Goal: Task Accomplishment & Management: Manage account settings

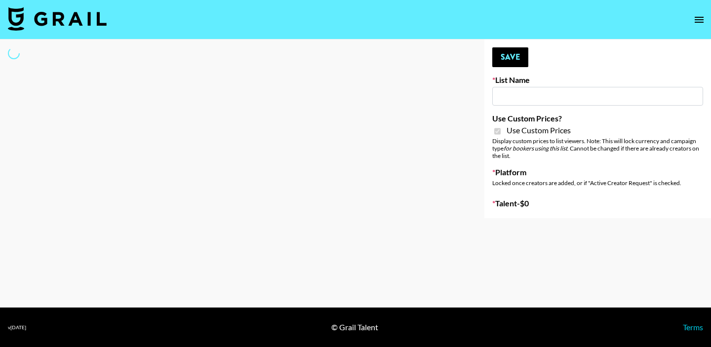
type input "Craftd"
checkbox input "true"
select select "Brand"
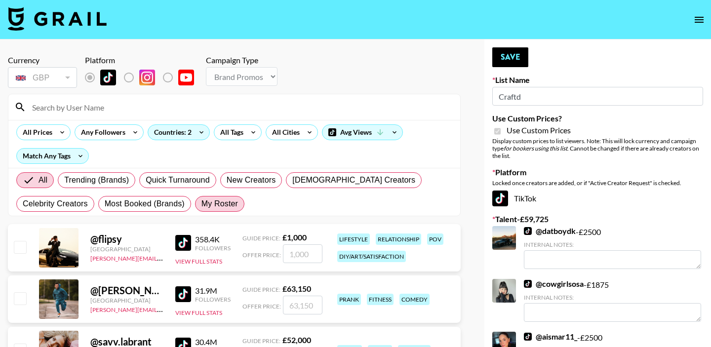
click at [218, 201] on span "My Roster" at bounding box center [219, 204] width 37 height 12
click at [201, 204] on input "My Roster" at bounding box center [201, 204] width 0 height 0
radio input "true"
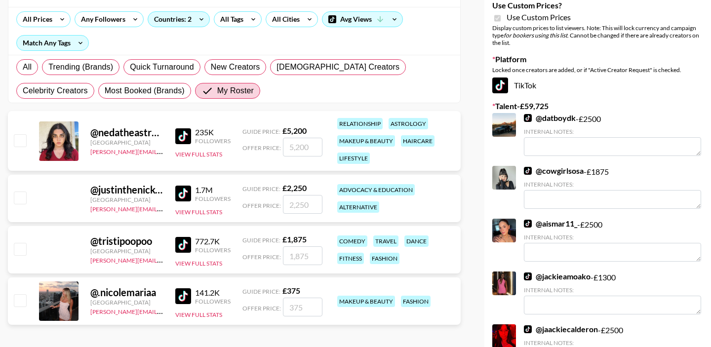
scroll to position [117, 0]
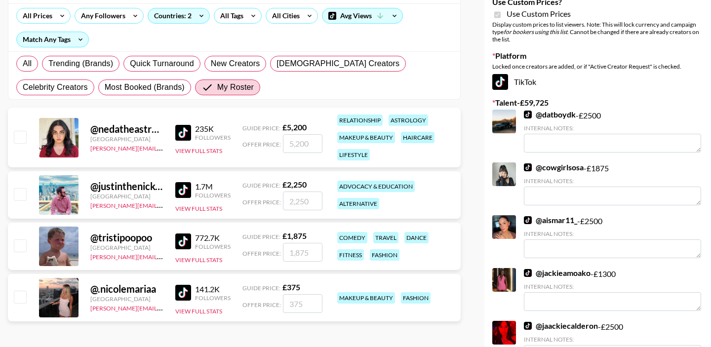
click at [17, 132] on input "checkbox" at bounding box center [20, 137] width 12 height 12
checkbox input "true"
drag, startPoint x: 310, startPoint y: 143, endPoint x: 279, endPoint y: 143, distance: 31.1
click at [279, 143] on div "Offer Price: 5200" at bounding box center [282, 143] width 80 height 19
type input "2500"
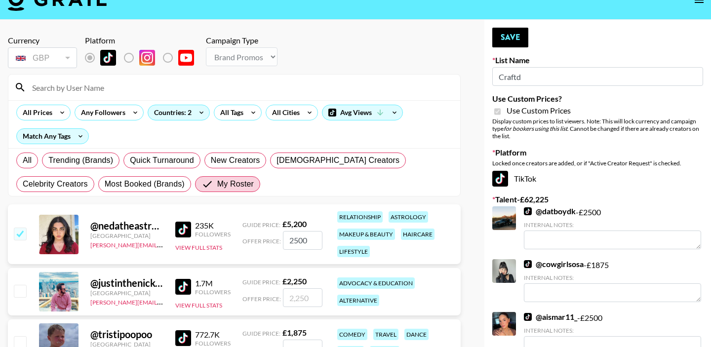
scroll to position [0, 0]
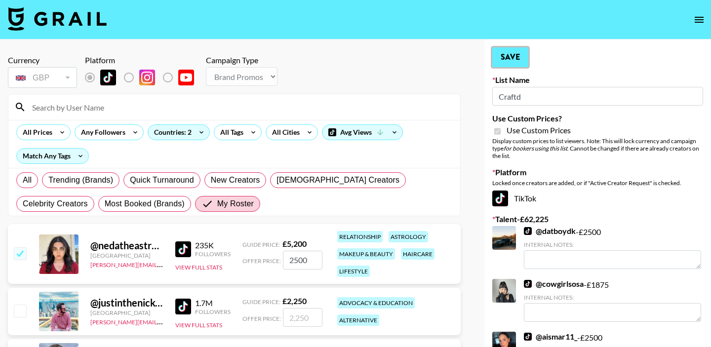
click at [514, 56] on button "Save" at bounding box center [510, 57] width 36 height 20
radio input "true"
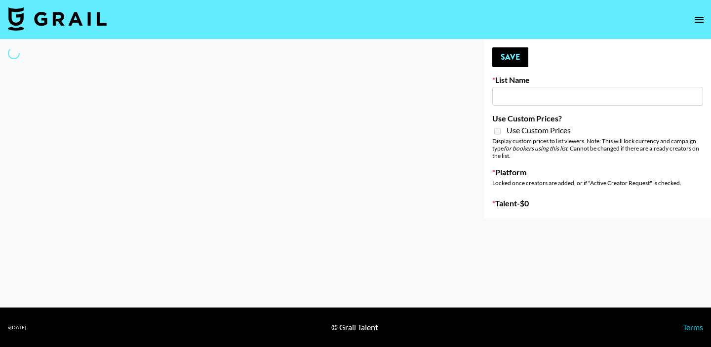
type input "New List"
select select "Song"
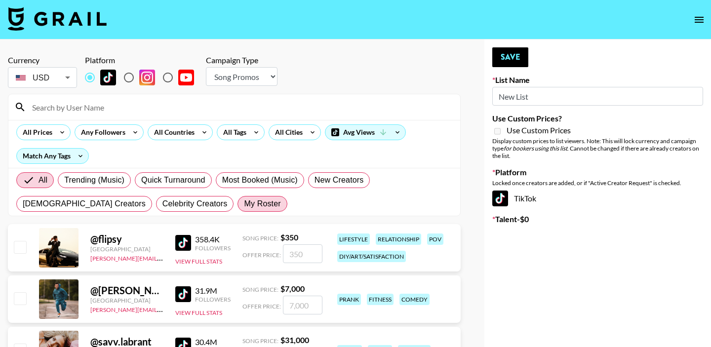
click at [244, 205] on span "My Roster" at bounding box center [262, 204] width 37 height 12
click at [244, 204] on input "My Roster" at bounding box center [244, 204] width 0 height 0
radio input "true"
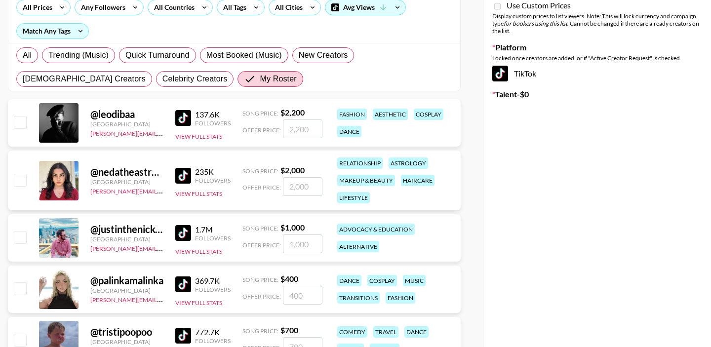
scroll to position [134, 0]
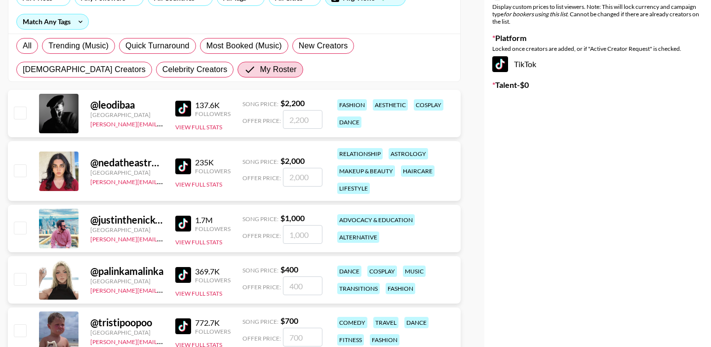
click at [19, 168] on input "checkbox" at bounding box center [20, 170] width 12 height 12
checkbox input "true"
type input "2000"
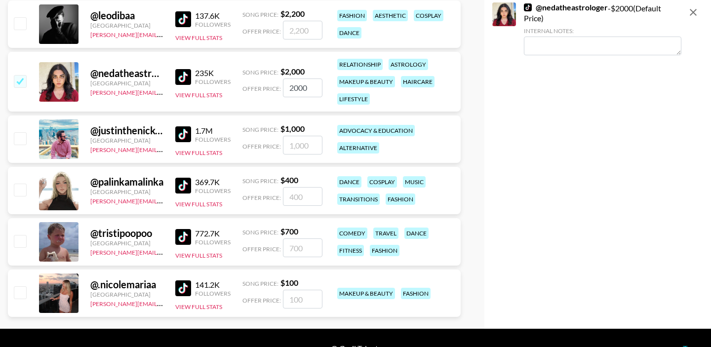
scroll to position [224, 0]
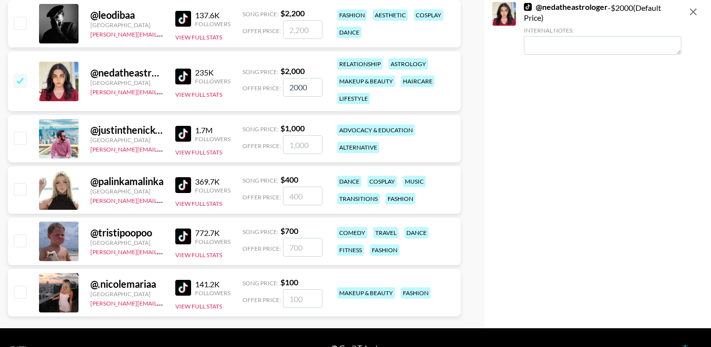
click at [21, 240] on input "checkbox" at bounding box center [20, 241] width 12 height 12
checkbox input "true"
type input "700"
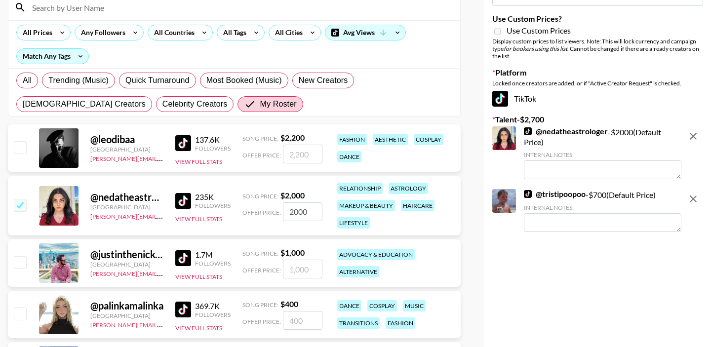
scroll to position [0, 0]
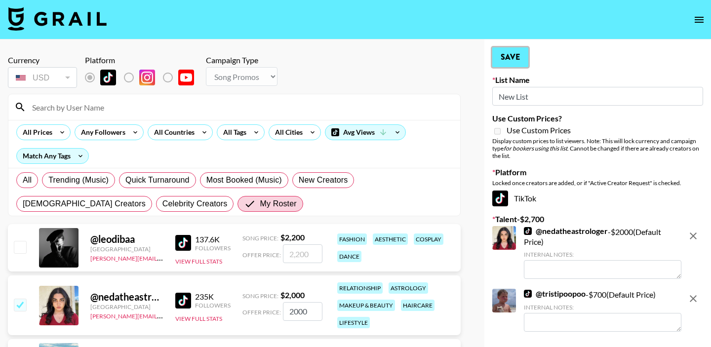
click at [513, 62] on button "Save" at bounding box center [510, 57] width 36 height 20
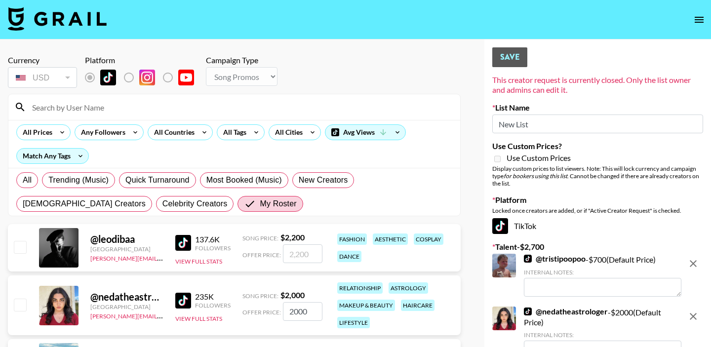
checkbox input "false"
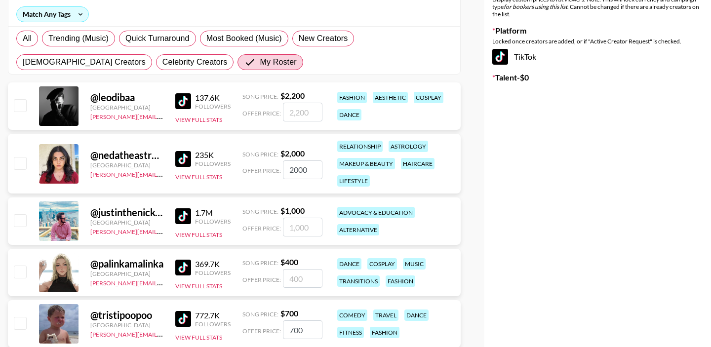
scroll to position [155, 0]
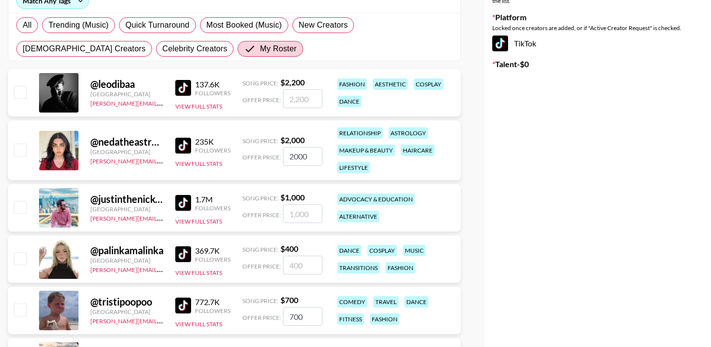
click at [22, 141] on div "@ nedatheastrologer United States [PERSON_NAME][EMAIL_ADDRESS][PERSON_NAME][DOM…" at bounding box center [234, 150] width 453 height 60
click at [22, 147] on input "checkbox" at bounding box center [20, 150] width 12 height 12
checkbox input "true"
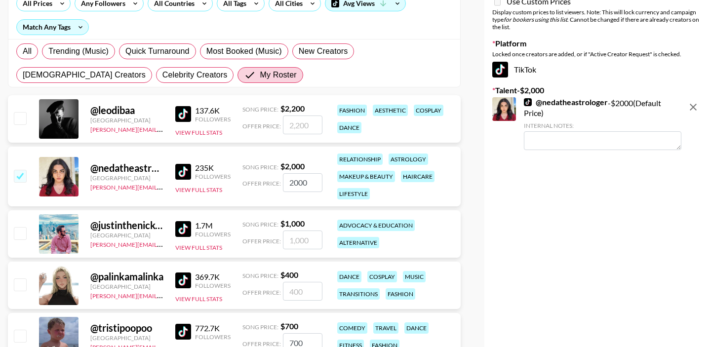
scroll to position [245, 0]
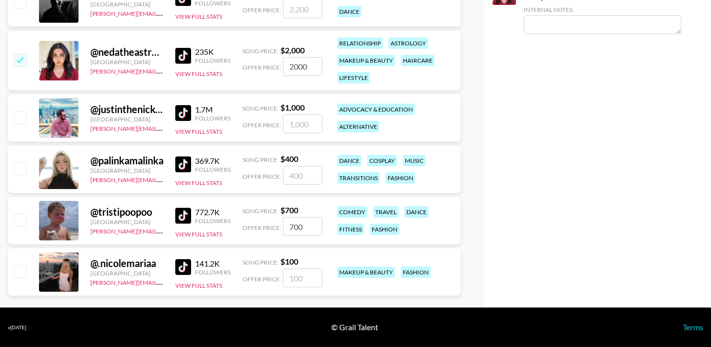
click at [24, 220] on input "checkbox" at bounding box center [20, 220] width 12 height 12
checkbox input "true"
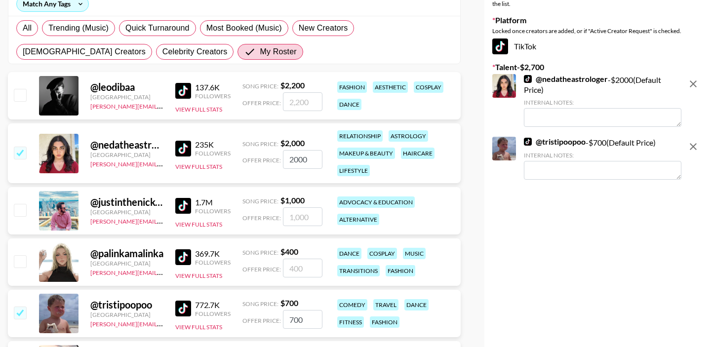
scroll to position [0, 0]
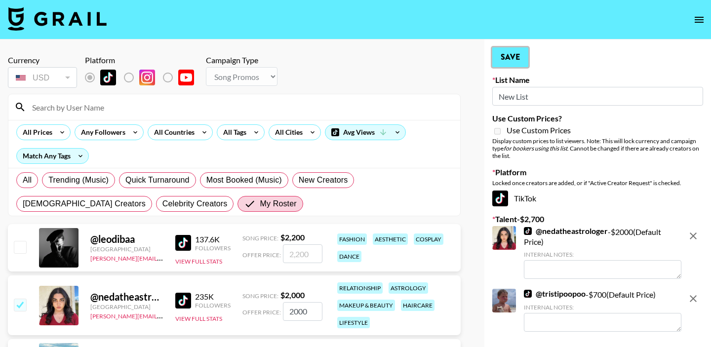
click at [510, 58] on button "Save" at bounding box center [510, 57] width 36 height 20
checkbox input "false"
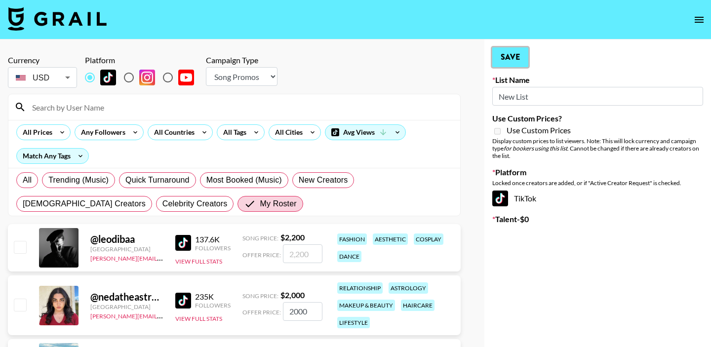
click at [510, 58] on button "Save" at bounding box center [510, 57] width 36 height 20
